Goal: Information Seeking & Learning: Learn about a topic

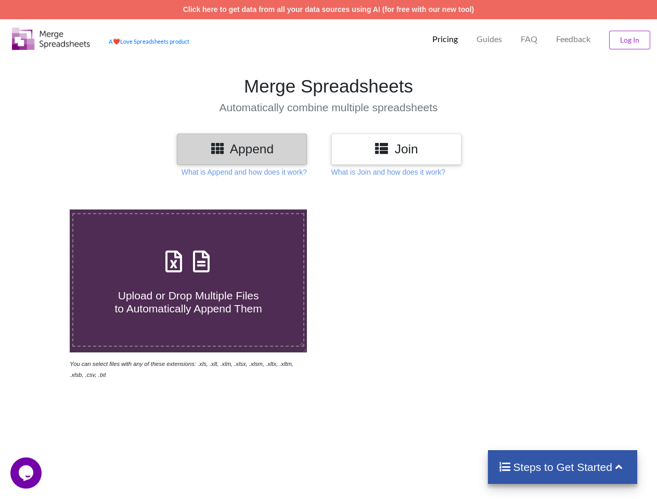
click at [51, 38] on img at bounding box center [51, 39] width 78 height 22
click at [444, 39] on p "Pricing" at bounding box center [444, 39] width 25 height 11
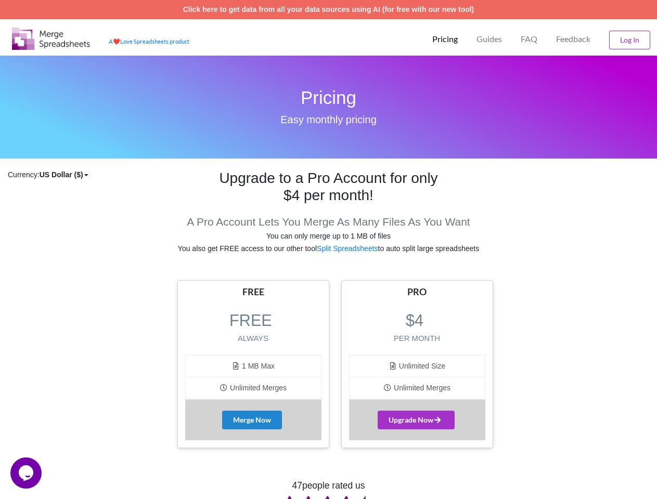
click at [488, 39] on p "Guides" at bounding box center [488, 39] width 25 height 11
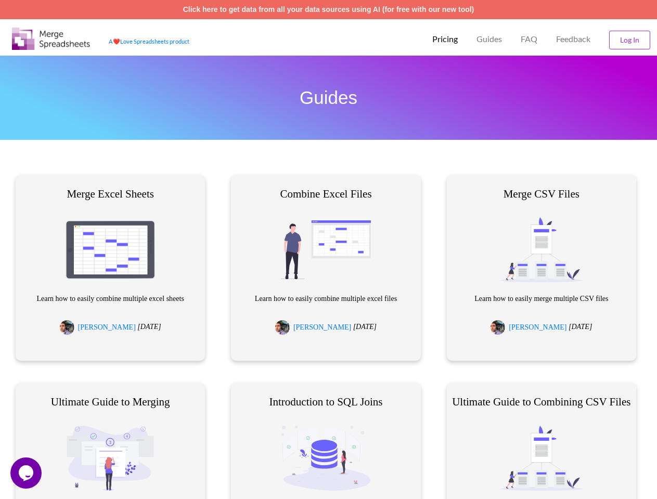
click at [528, 39] on p "FAQ" at bounding box center [528, 39] width 17 height 11
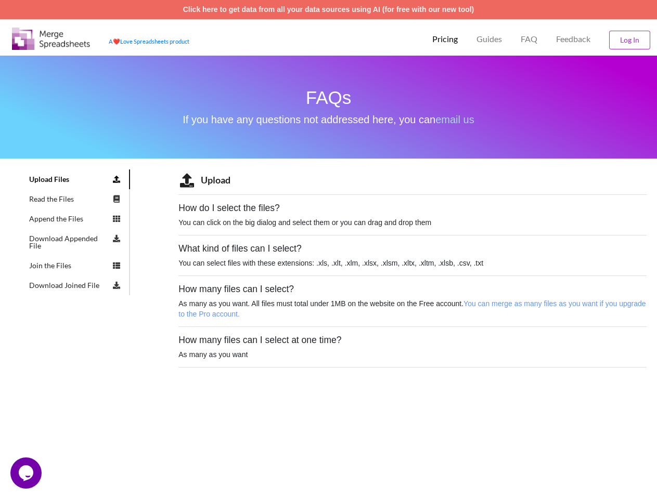
click at [573, 39] on span "Feedback" at bounding box center [573, 39] width 34 height 8
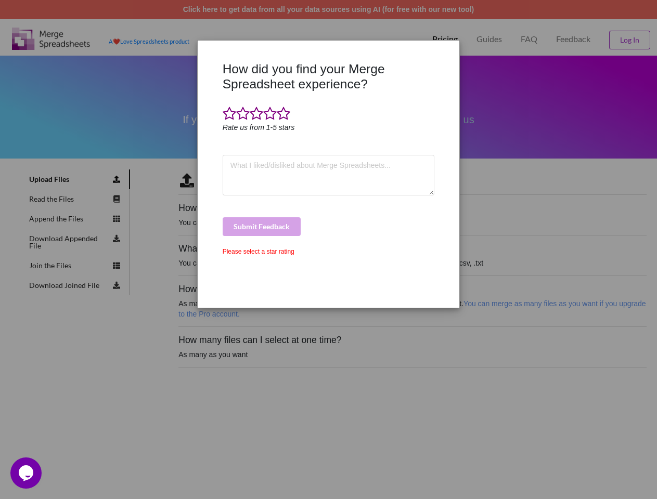
click at [629, 40] on div "How did you find your Merge Spreadsheet experience? Rate us from 1-5 stars Subm…" at bounding box center [328, 249] width 657 height 499
click at [242, 149] on div "How did you find your Merge Spreadsheet experience? Rate us from 1-5 stars Subm…" at bounding box center [328, 180] width 217 height 239
click at [217, 148] on div at bounding box center [209, 180] width 22 height 239
click at [396, 149] on div "How did you find your Merge Spreadsheet experience? Rate us from 1-5 stars Subm…" at bounding box center [328, 180] width 217 height 239
click at [383, 148] on div "How did you find your Merge Spreadsheet experience? Rate us from 1-5 stars Subm…" at bounding box center [328, 180] width 217 height 239
